Goal: Information Seeking & Learning: Learn about a topic

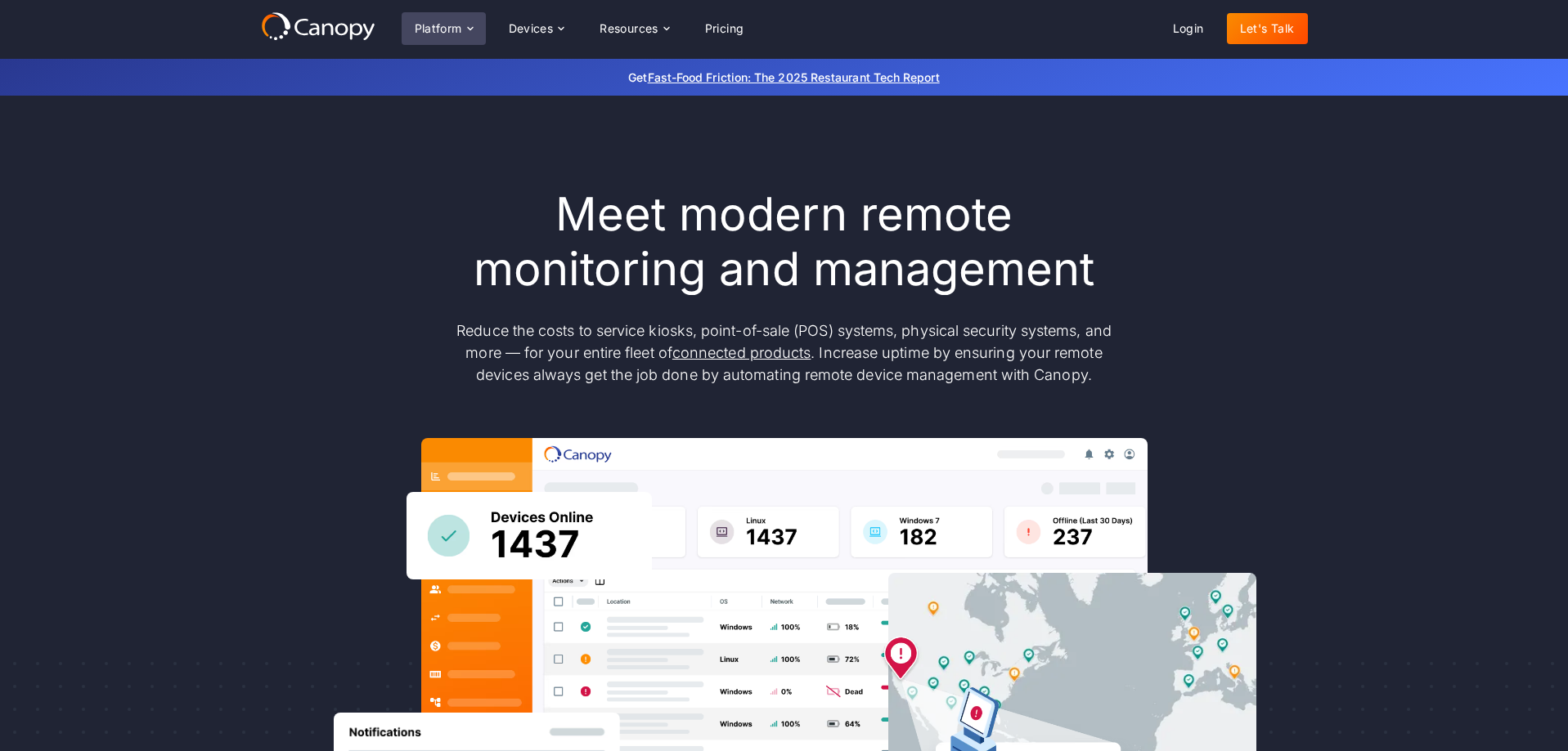
click at [466, 21] on div "Platform" at bounding box center [444, 28] width 84 height 32
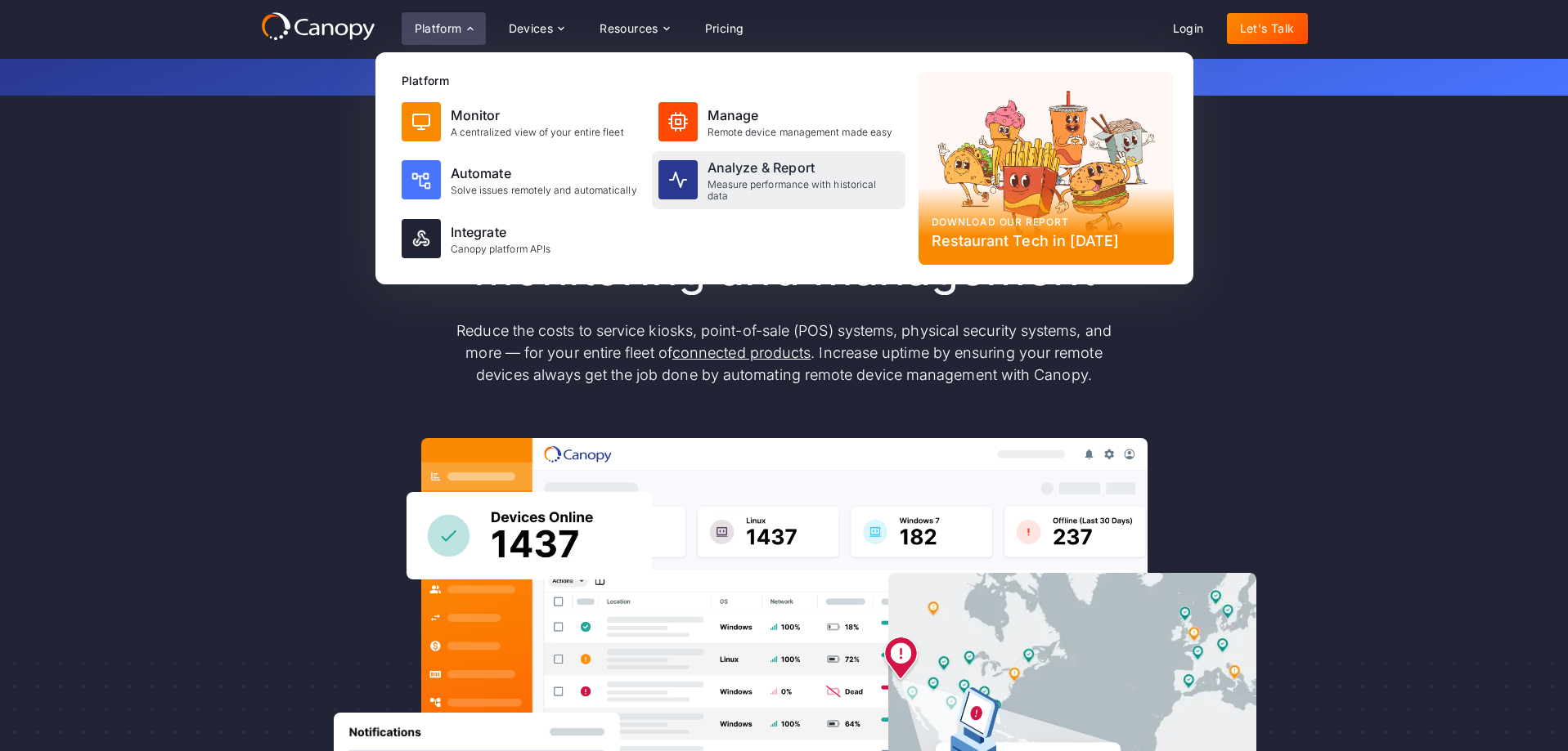
click at [715, 187] on div "Measure performance with historical data" at bounding box center [803, 191] width 192 height 23
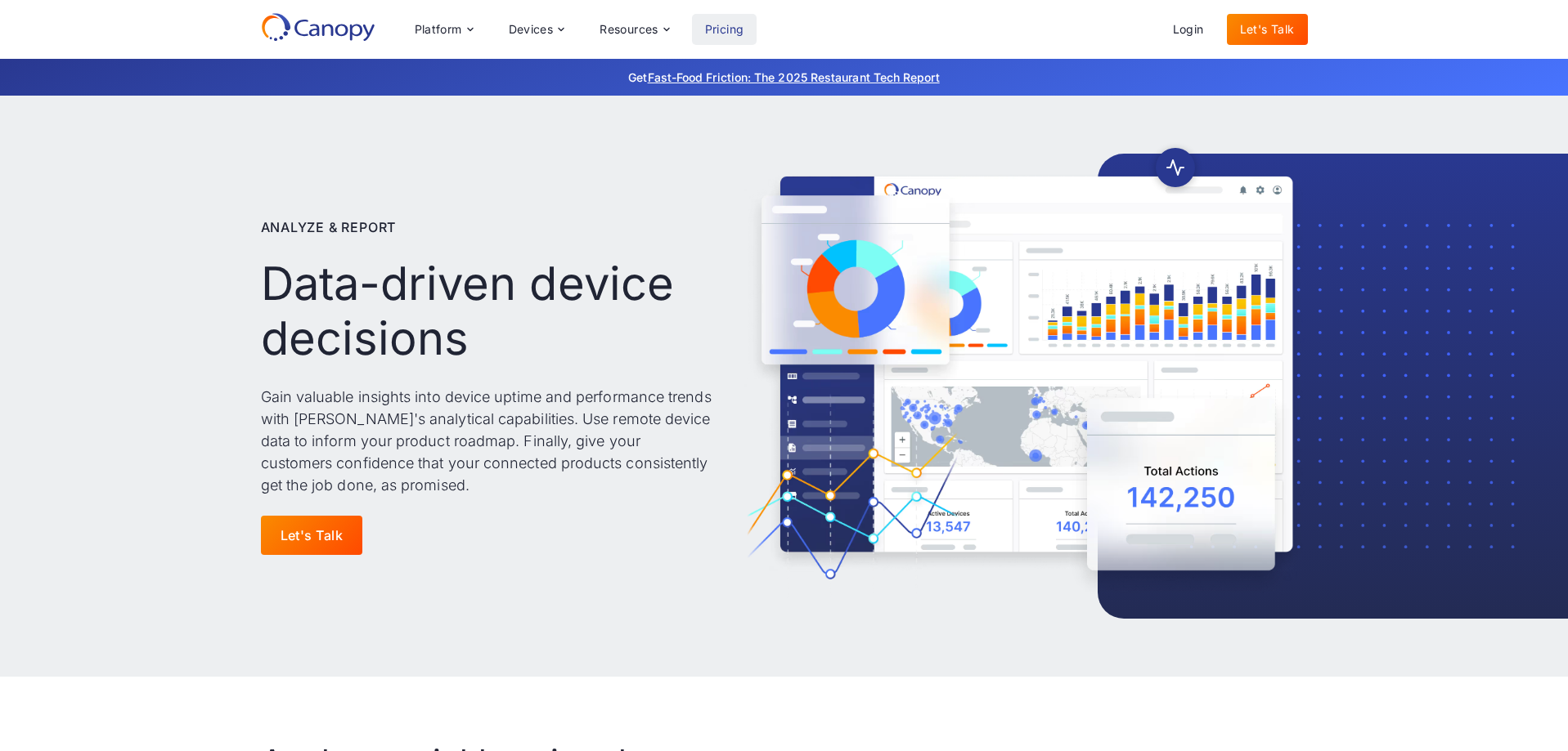
click at [725, 31] on link "Pricing" at bounding box center [724, 29] width 66 height 31
